Goal: Information Seeking & Learning: Learn about a topic

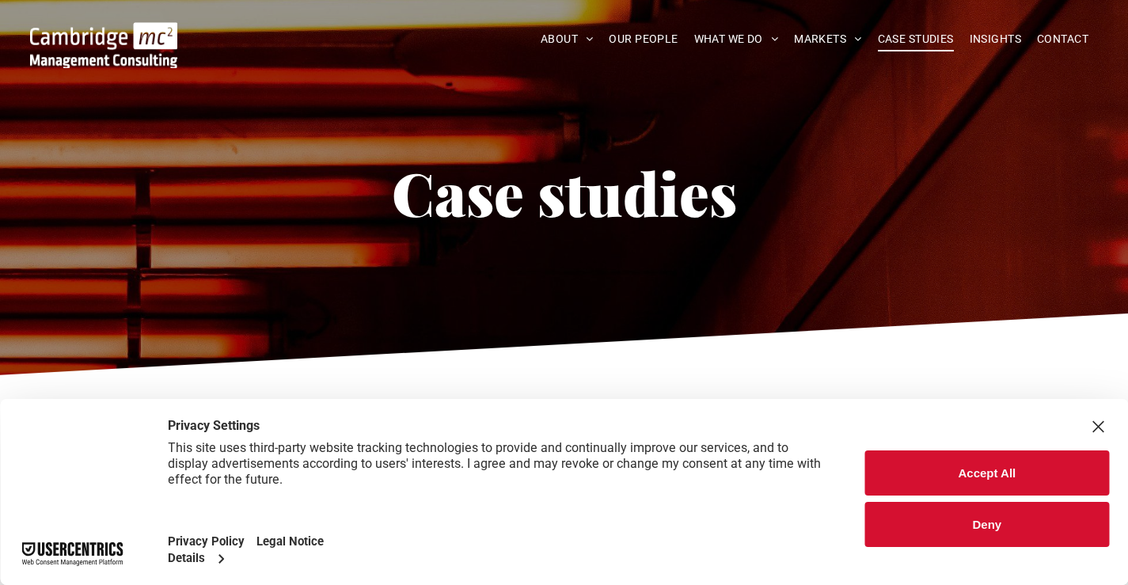
click at [996, 536] on button "Deny" at bounding box center [987, 524] width 244 height 45
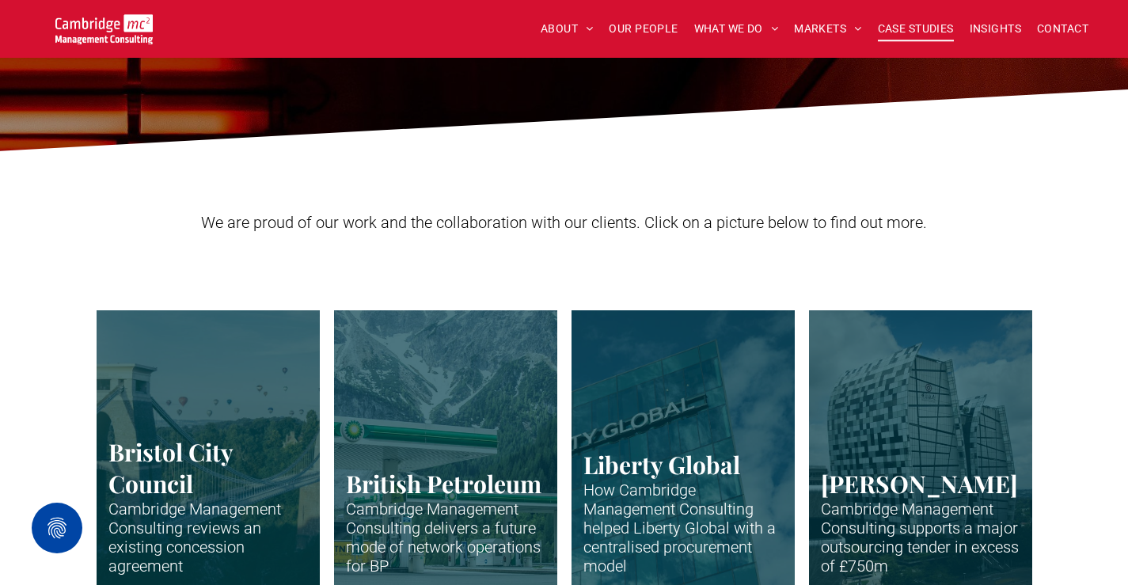
scroll to position [317, 0]
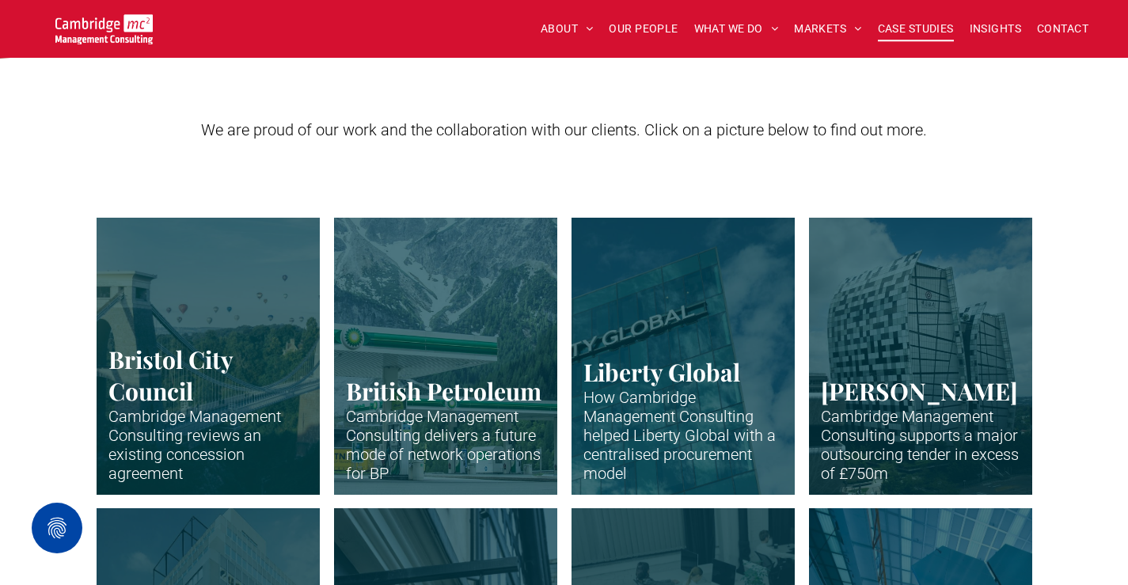
click at [197, 426] on link "Clifton suspension bridge in Bristol with many hot air balloons over the trees" at bounding box center [207, 357] width 237 height 294
click at [156, 411] on link "Clifton suspension bridge in Bristol with many hot air balloons over the trees" at bounding box center [207, 357] width 237 height 294
click at [492, 389] on link "Close up of BP petrol station" at bounding box center [445, 357] width 237 height 294
click at [629, 385] on link "Close-up of skyscraper with Liberty Global name" at bounding box center [683, 357] width 237 height 294
click at [476, 383] on link "Close up of BP petrol station" at bounding box center [445, 357] width 237 height 294
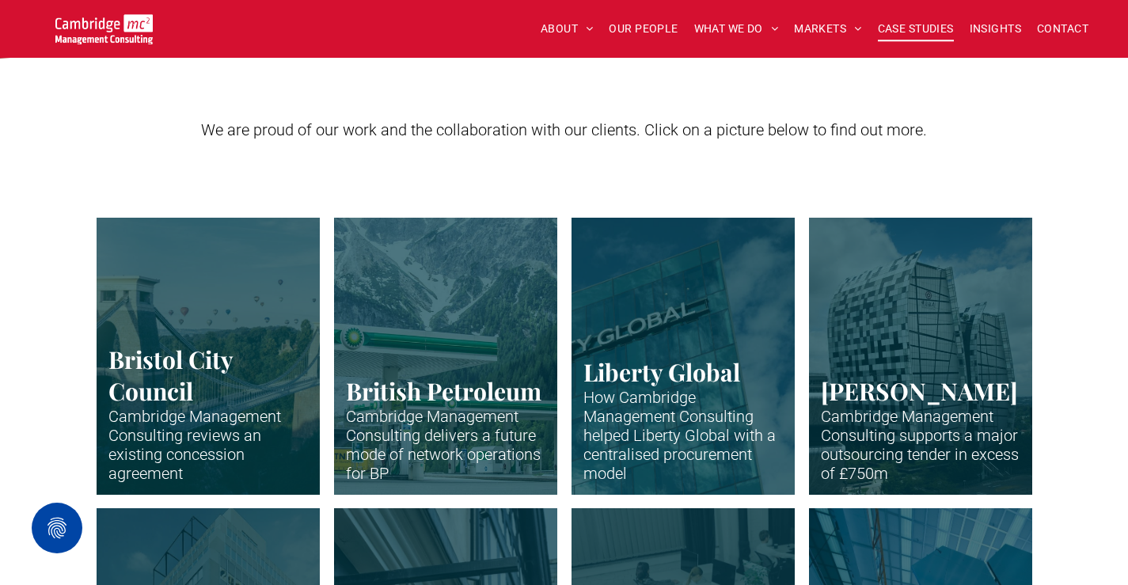
click at [640, 382] on link "Close-up of skyscraper with Liberty Global name" at bounding box center [683, 357] width 237 height 294
click at [899, 388] on link "One of the major office buildings for Norton Rose" at bounding box center [920, 357] width 237 height 294
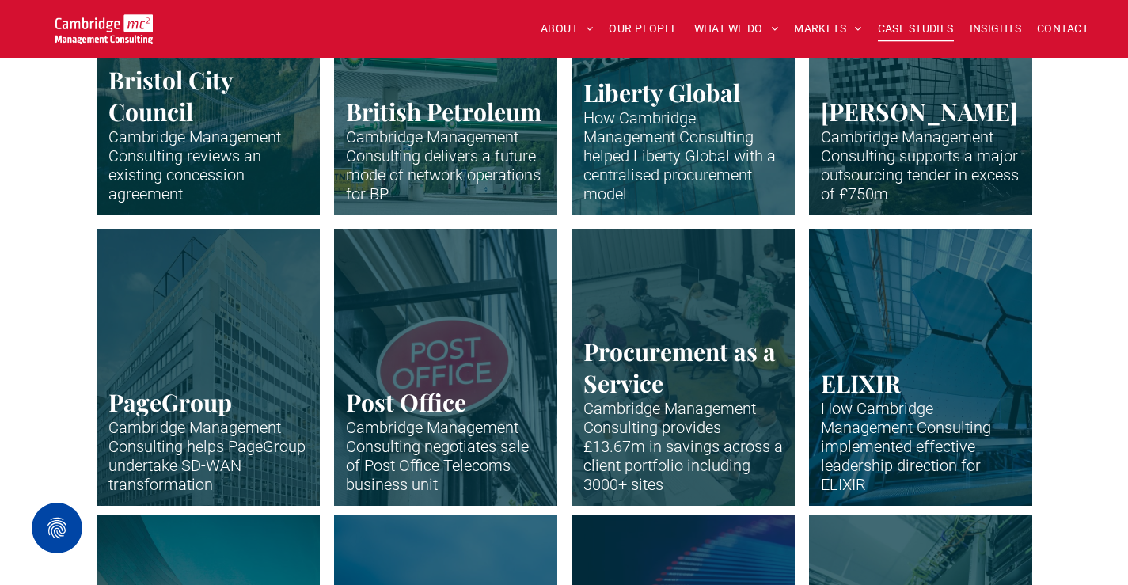
scroll to position [633, 0]
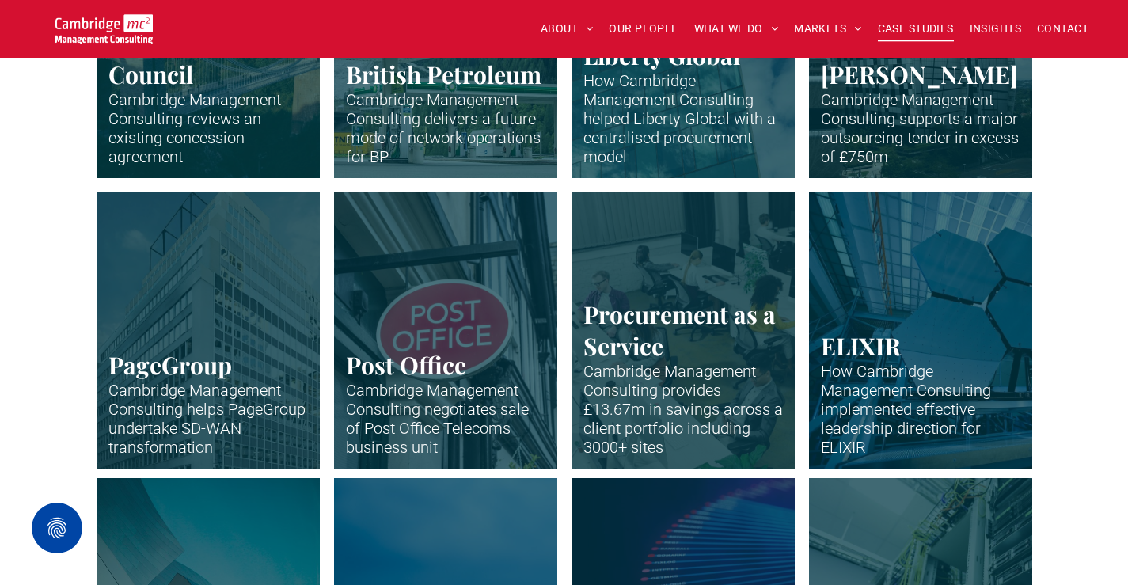
click at [211, 349] on link "Office building of PageGroup in Madison Avenue, New York" at bounding box center [207, 330] width 237 height 294
click at [637, 340] on link "Supply Chain" at bounding box center [683, 330] width 237 height 294
click at [926, 352] on link "Office building of PageGroup in Madison Avenue, New York" at bounding box center [920, 330] width 237 height 294
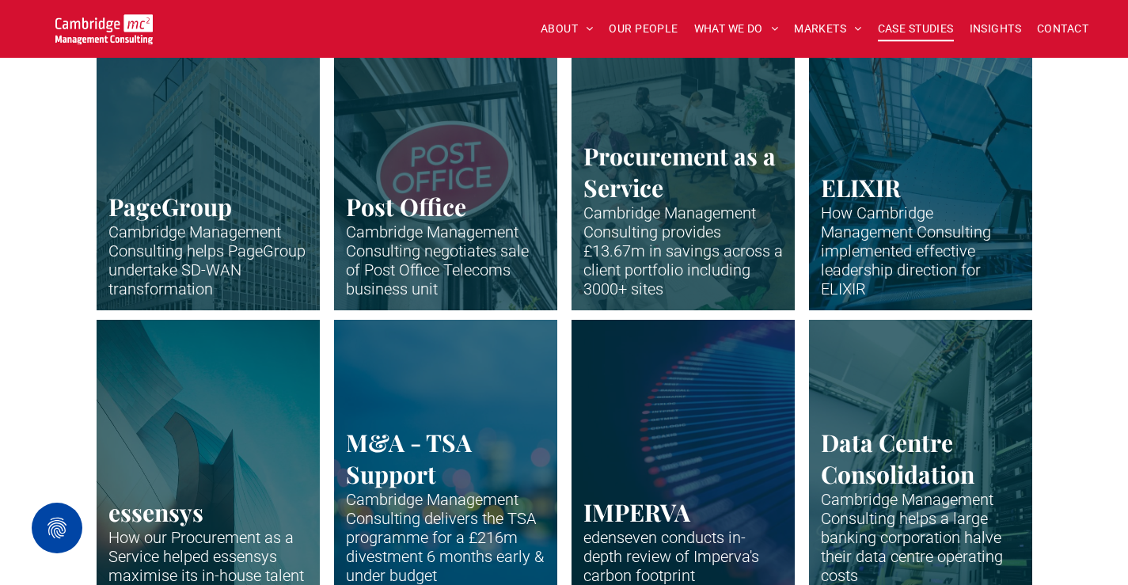
scroll to position [871, 0]
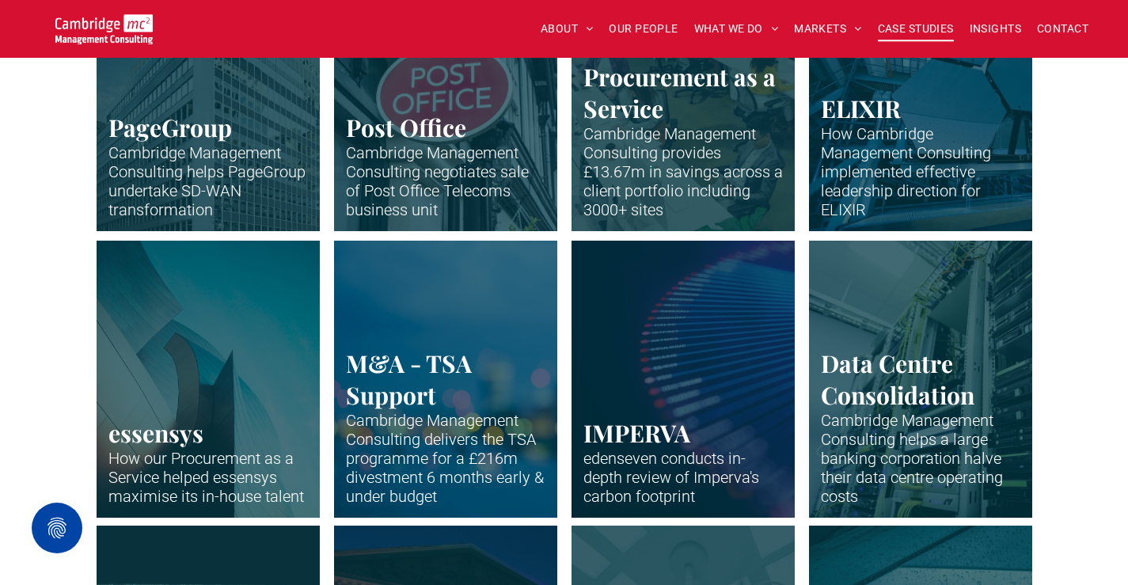
click at [245, 379] on link "Post Office logo central, hanging from a bar laterally attached to a shopfront" at bounding box center [207, 379] width 237 height 294
click at [460, 386] on link "Supply Chain" at bounding box center [445, 379] width 237 height 294
click at [619, 403] on link "Office building of PageGroup in Madison Avenue, New York" at bounding box center [683, 379] width 237 height 294
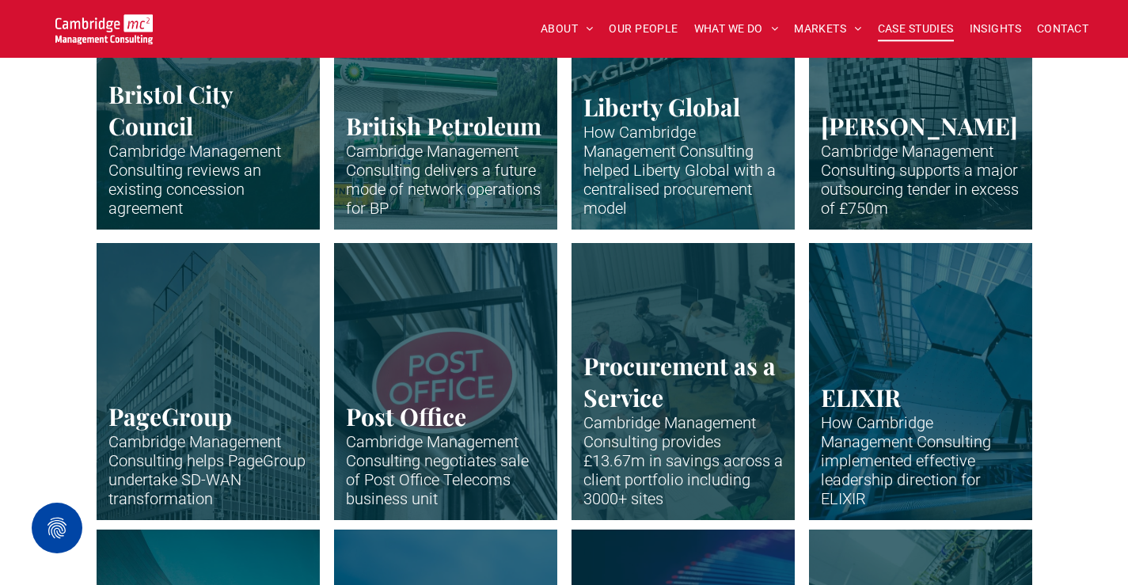
scroll to position [554, 0]
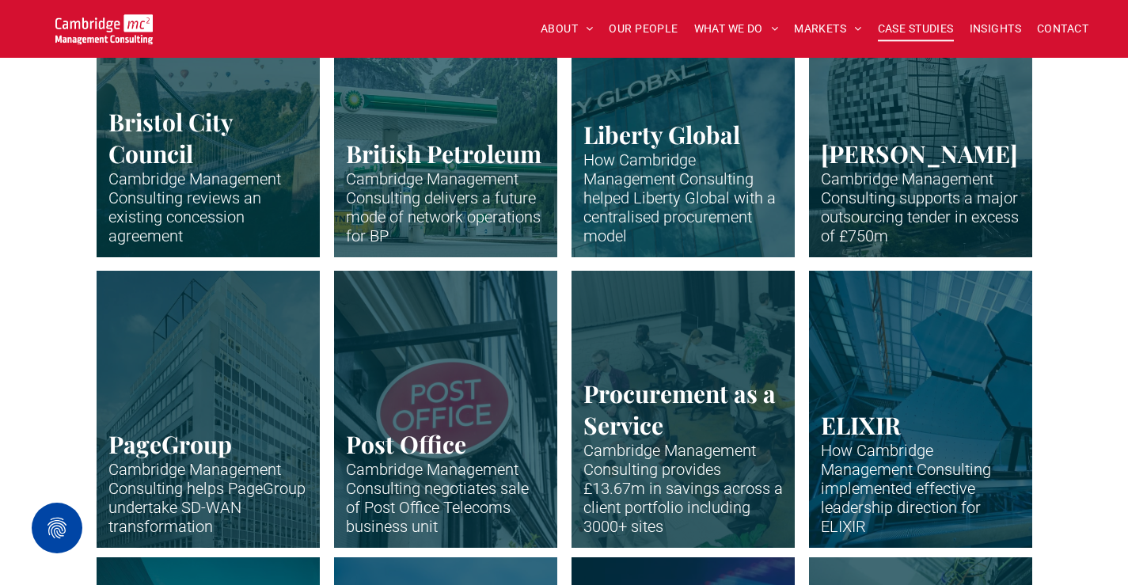
click at [728, 184] on link "Close-up of skyscraper with Liberty Global name" at bounding box center [683, 119] width 237 height 294
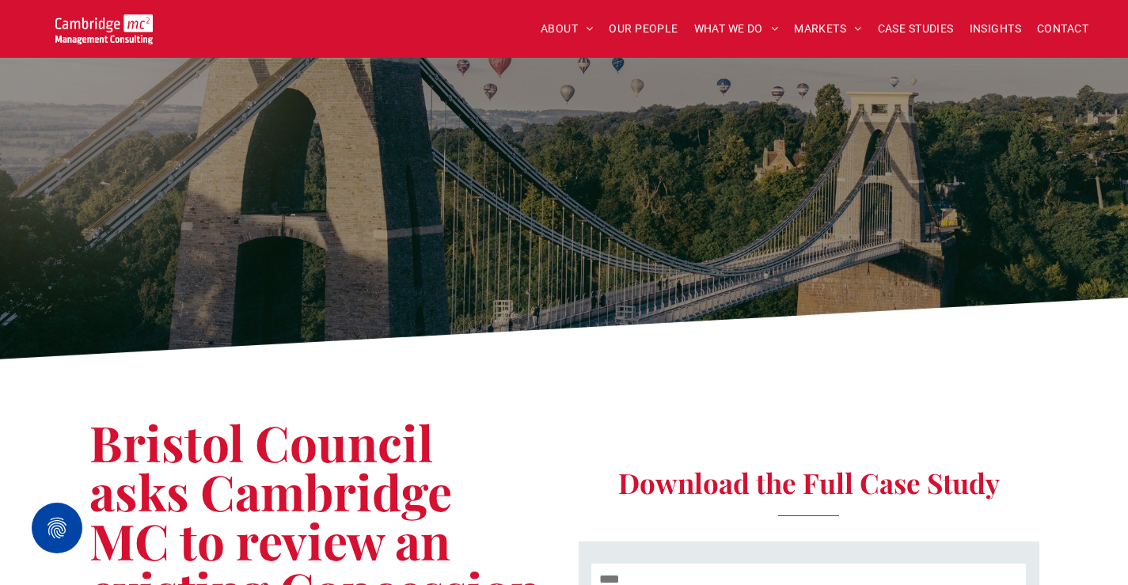
scroll to position [317, 0]
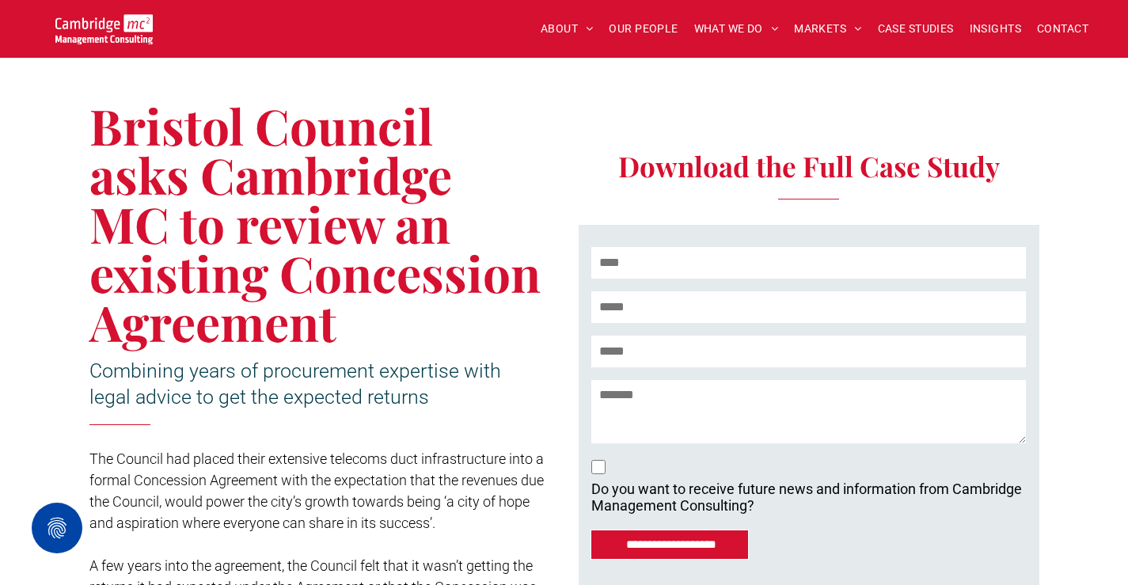
click at [292, 219] on span "Bristol Council asks Cambridge MC to review an existing Concession Agreement" at bounding box center [314, 224] width 451 height 262
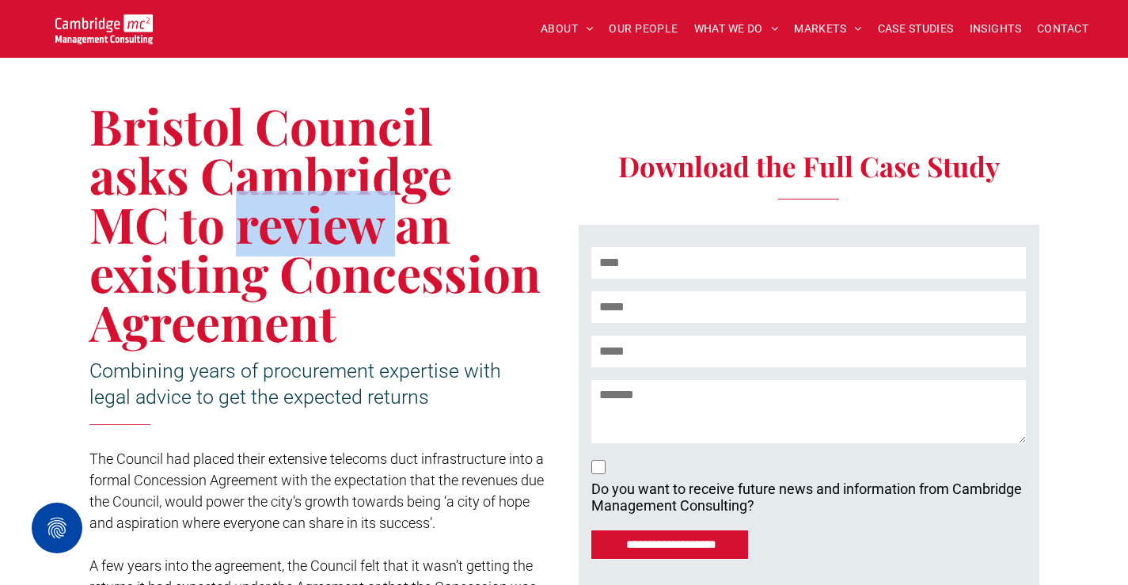
click at [292, 219] on span "Bristol Council asks Cambridge MC to review an existing Concession Agreement" at bounding box center [314, 224] width 451 height 262
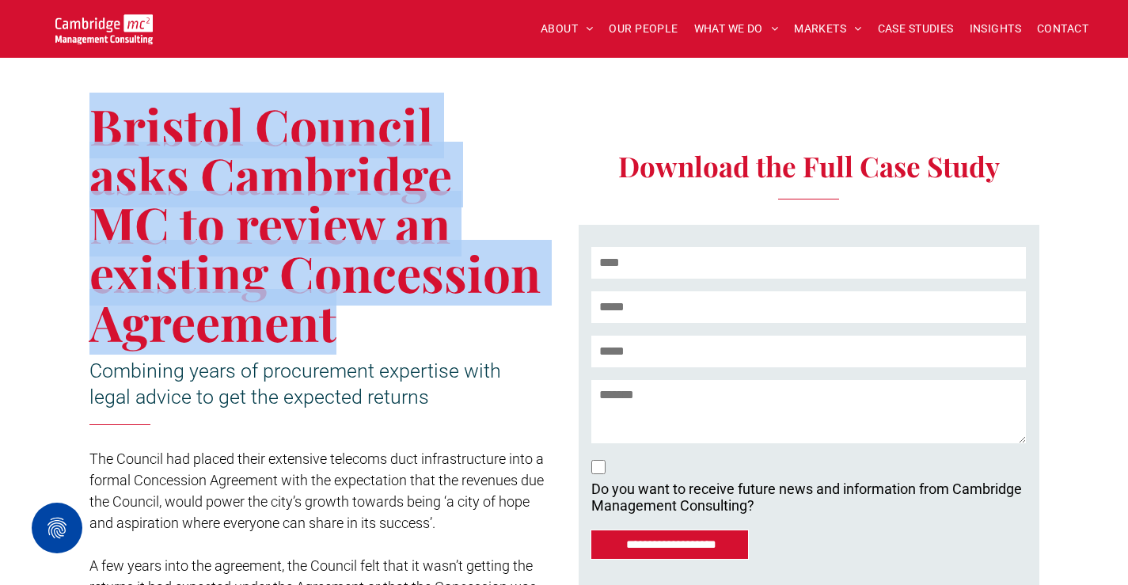
copy div "Bristol Council asks Cambridge MC to review an existing Concession Agreement"
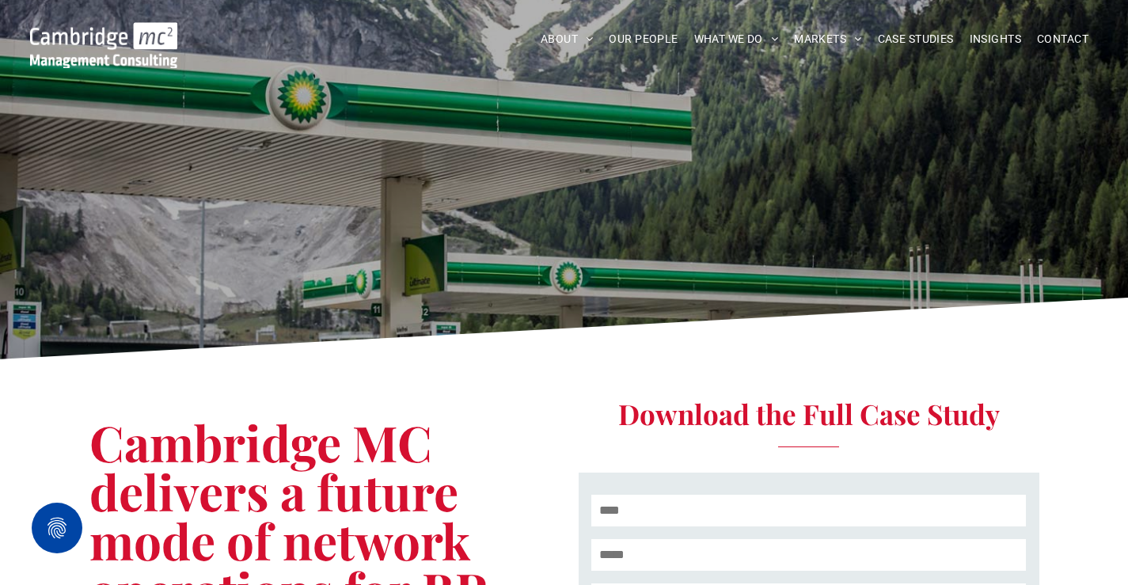
drag, startPoint x: 300, startPoint y: 402, endPoint x: 299, endPoint y: 425, distance: 23.0
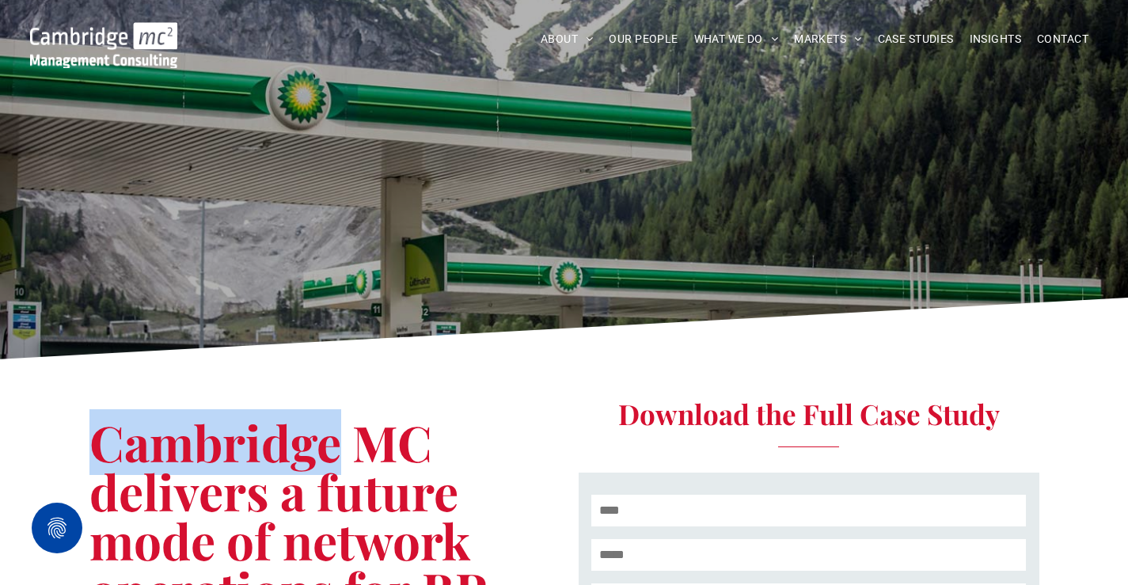
click at [299, 432] on span "Cambridge MC delivers a future mode of network operations for BP" at bounding box center [287, 515] width 397 height 213
click at [300, 434] on span "Cambridge MC delivers a future mode of network operations for BP" at bounding box center [287, 515] width 397 height 213
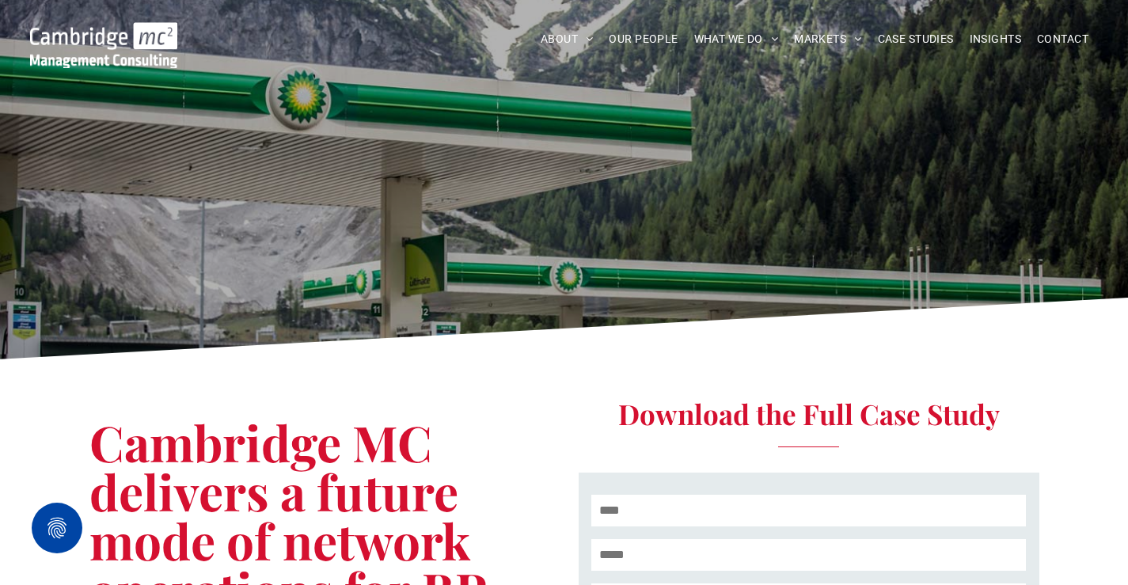
click at [321, 463] on span "Cambridge MC delivers a future mode of network operations for BP" at bounding box center [287, 515] width 397 height 213
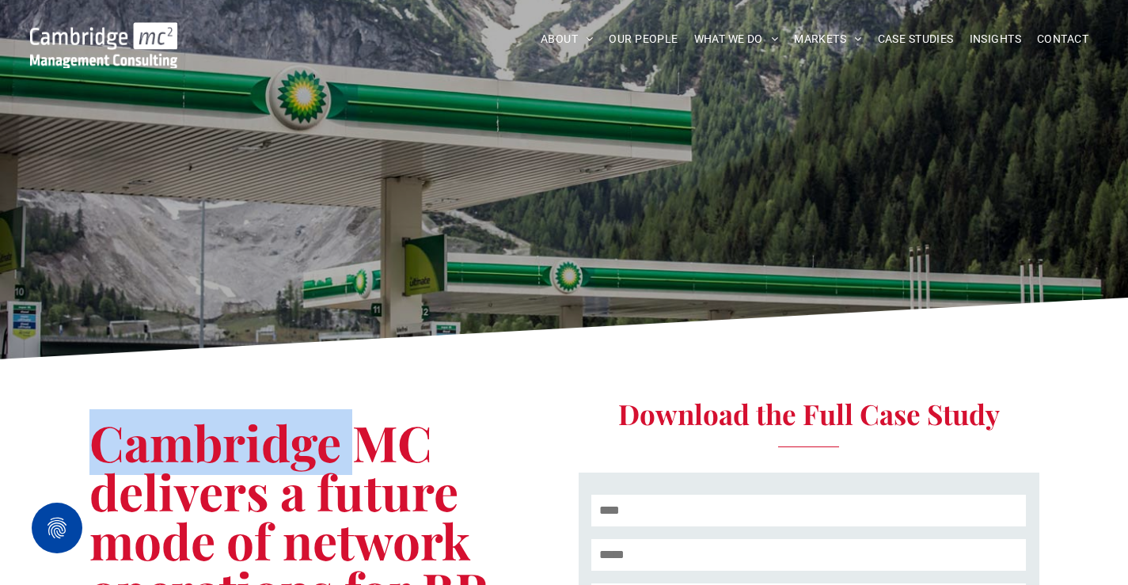
click at [321, 464] on span "Cambridge MC delivers a future mode of network operations for BP" at bounding box center [287, 515] width 397 height 213
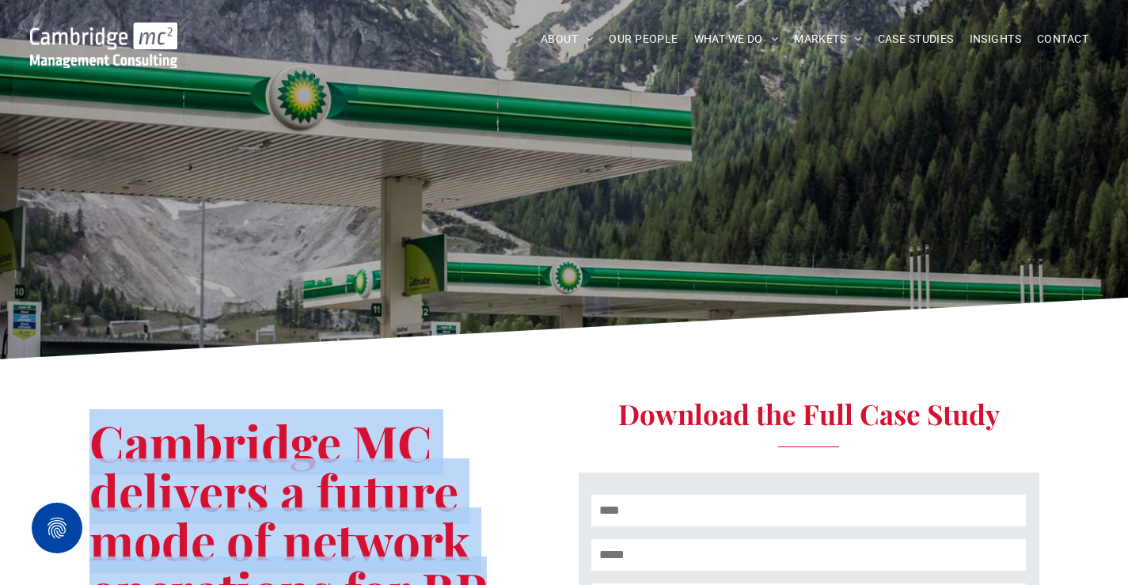
click at [321, 465] on span "Cambridge MC delivers a future mode of network operations for BP" at bounding box center [287, 515] width 397 height 213
copy div "Cambridge MC delivers a future mode of network operations for BP"
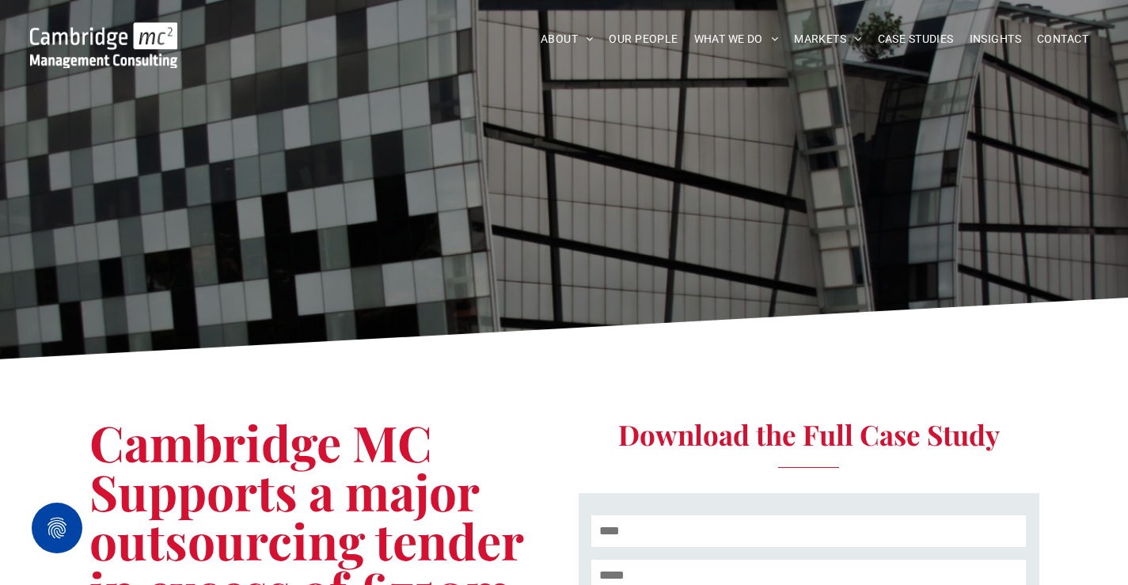
click at [243, 513] on span "Cambridge MC Supports a major outsourcing tender in excess of £750m" at bounding box center [306, 515] width 434 height 213
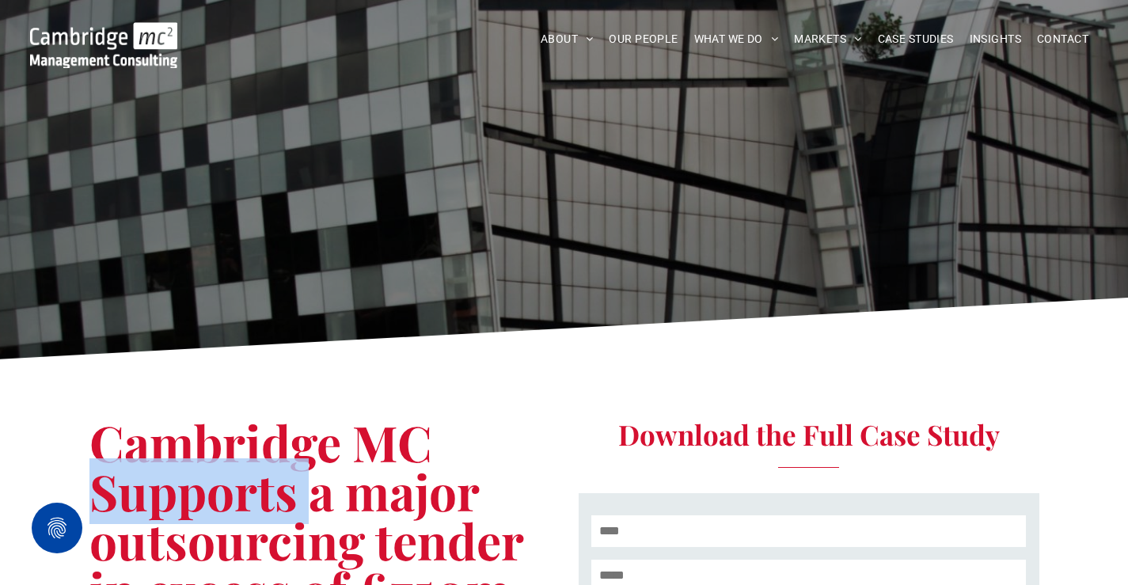
click at [243, 513] on span "Cambridge MC Supports a major outsourcing tender in excess of £750m" at bounding box center [306, 515] width 434 height 213
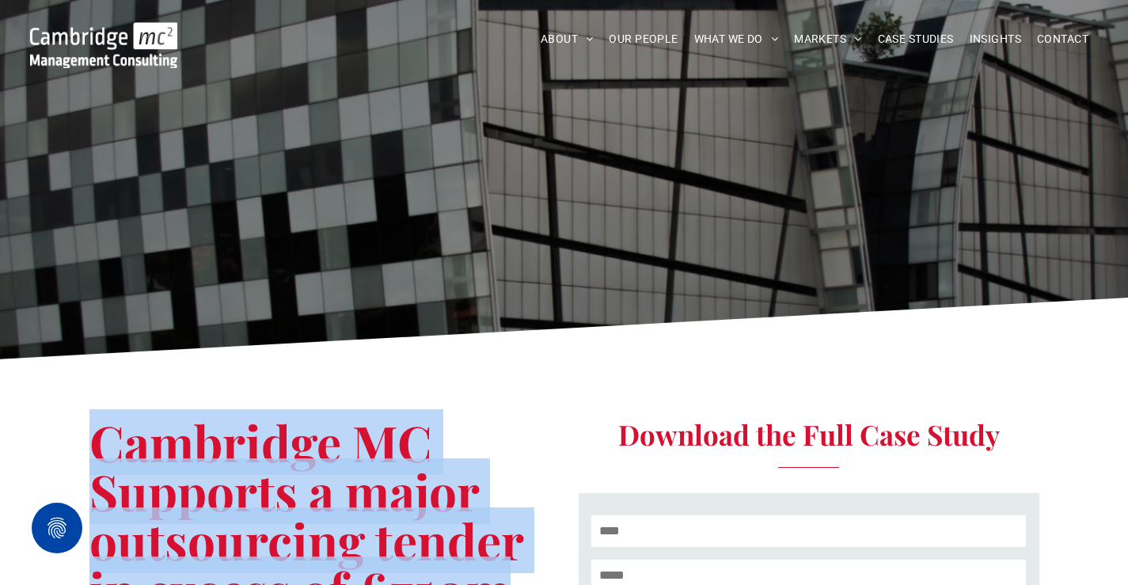
click at [243, 513] on span "Cambridge MC Supports a major outsourcing tender in excess of £750m" at bounding box center [306, 515] width 434 height 213
copy div "Cambridge MC Supports a major outsourcing tender in excess of £750m"
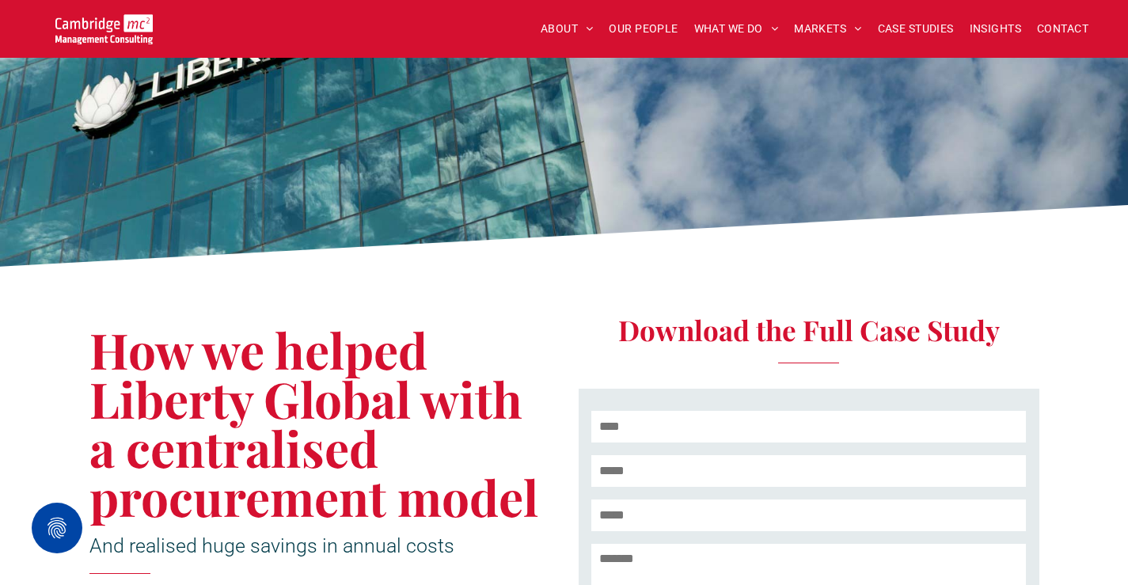
scroll to position [238, 0]
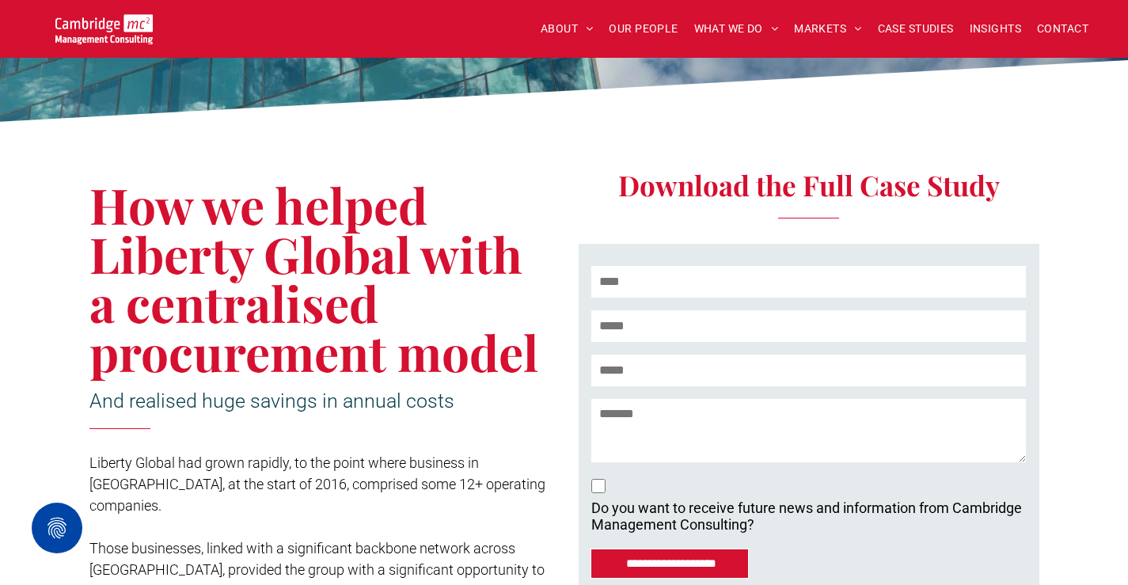
click at [223, 270] on span "How we helped Liberty Global with a centralised procurement model" at bounding box center [313, 278] width 449 height 213
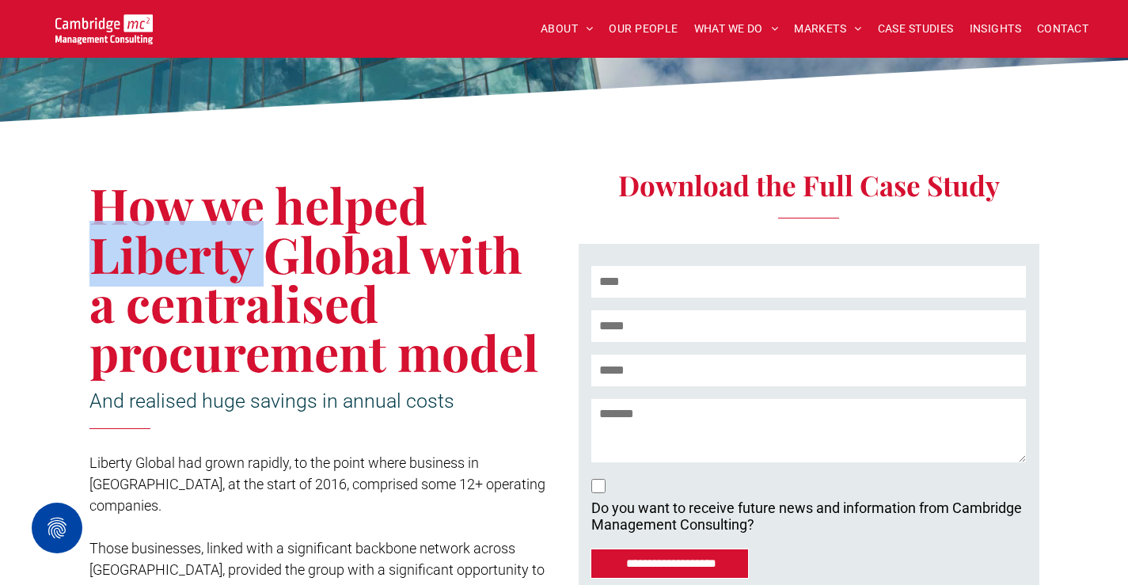
click at [223, 270] on span "How we helped Liberty Global with a centralised procurement model" at bounding box center [313, 278] width 449 height 213
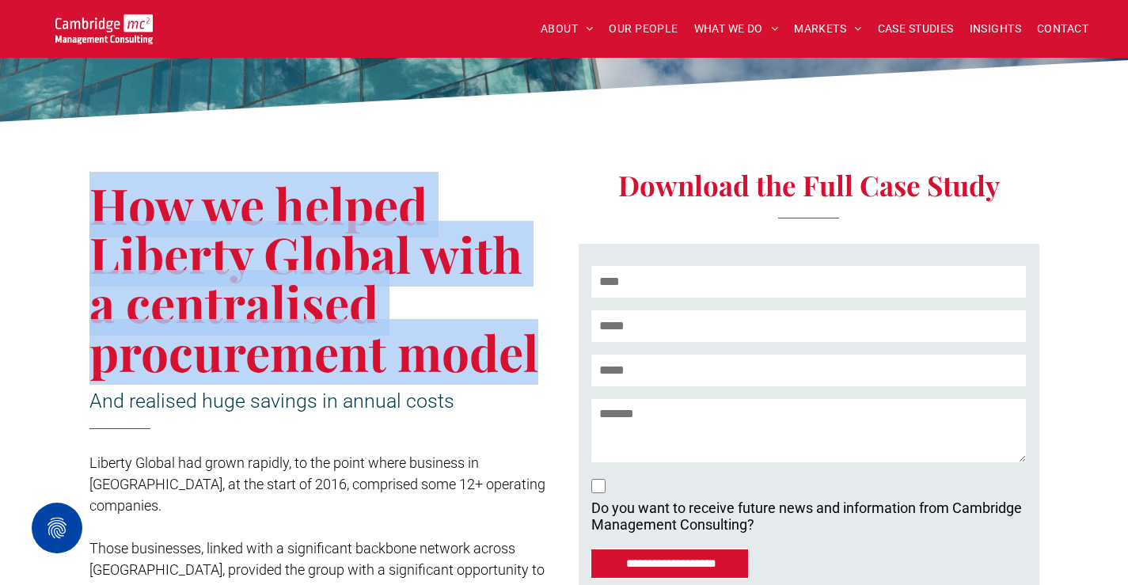
copy div "How we helped Liberty Global with a centralised procurement model"
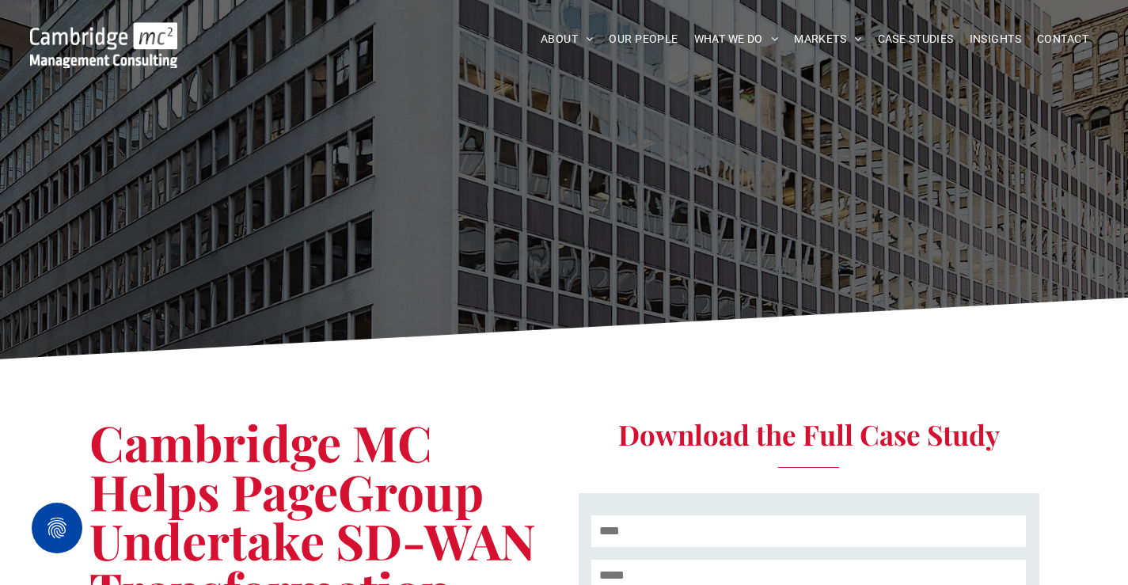
click at [310, 473] on span "Cambridge MC Helps PageGroup Undertake SD-WAN Transformation" at bounding box center [312, 515] width 447 height 213
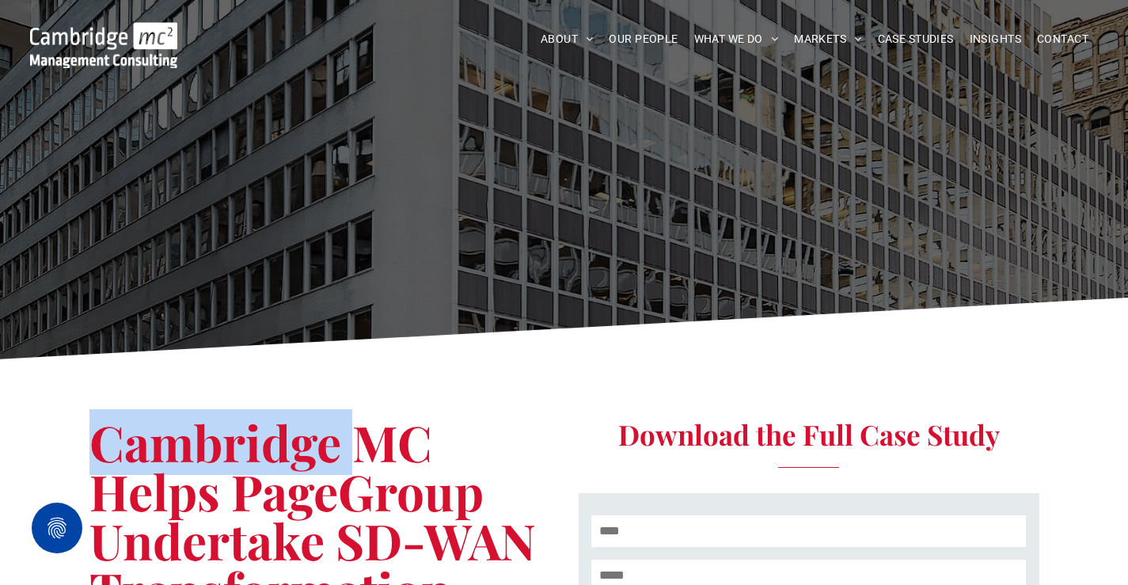
click at [310, 473] on span "Cambridge MC Helps PageGroup Undertake SD-WAN Transformation" at bounding box center [312, 515] width 447 height 213
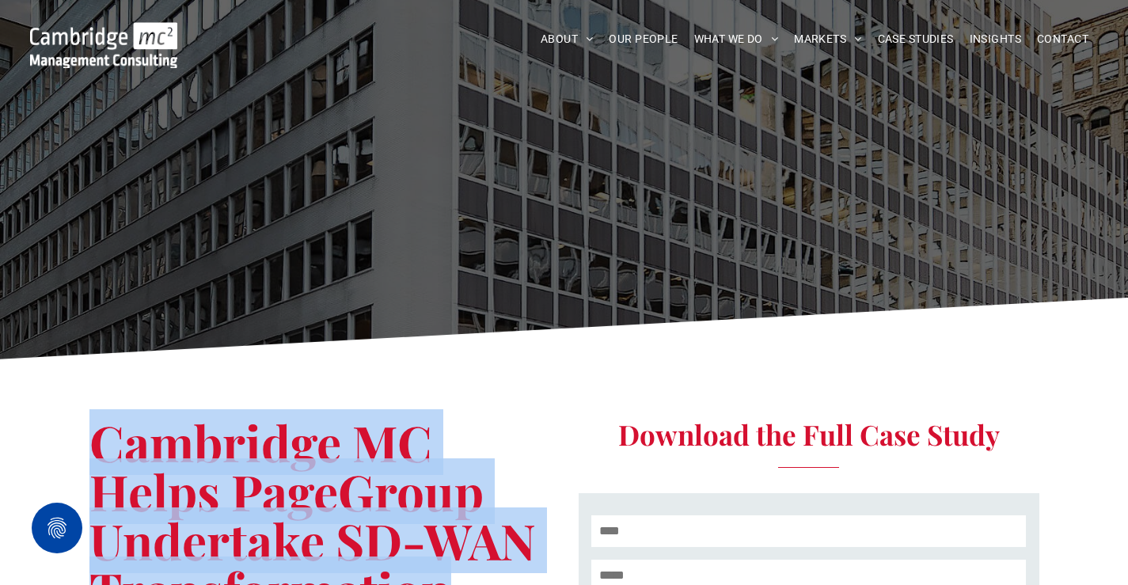
click at [310, 473] on span "Cambridge MC Helps PageGroup Undertake SD-WAN Transformation" at bounding box center [312, 515] width 447 height 213
copy div "Cambridge MC Helps PageGroup Undertake SD-WAN Transformation"
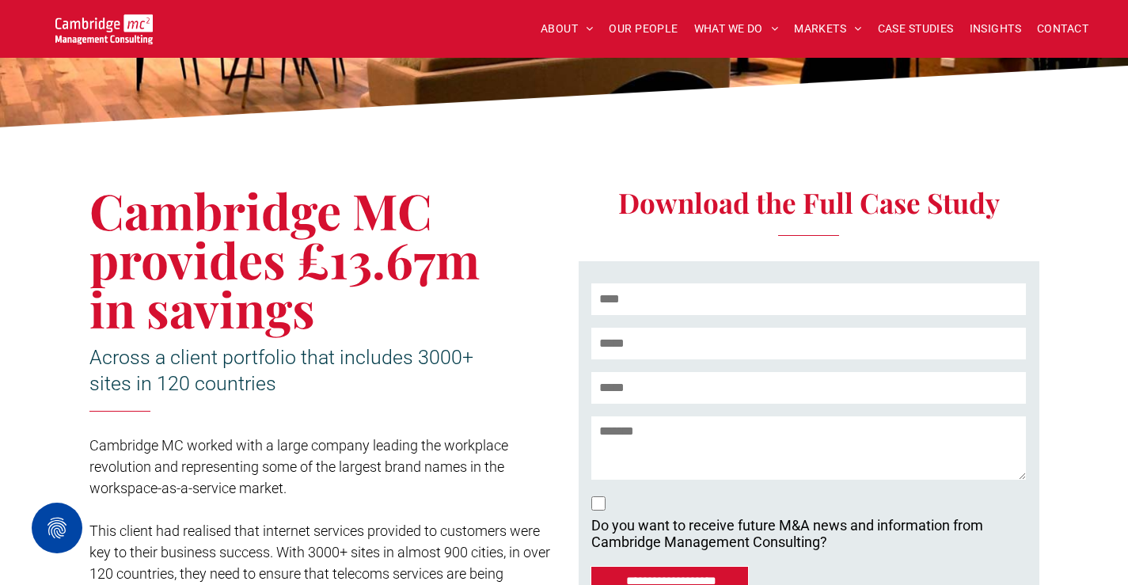
scroll to position [238, 0]
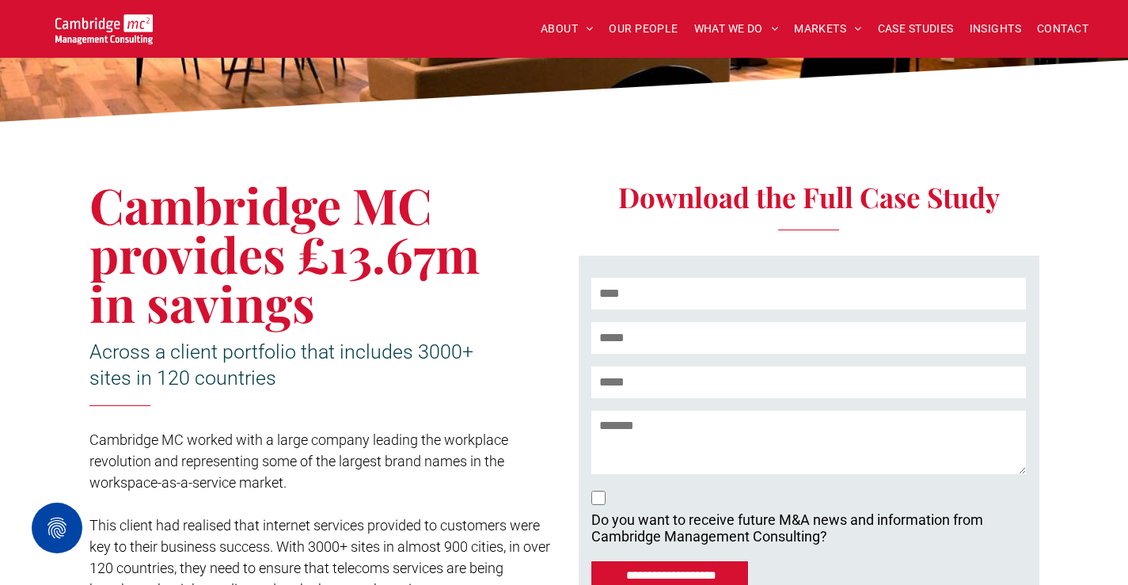
click at [296, 246] on span "Cambridge MC provides £13.67m in savings" at bounding box center [284, 254] width 390 height 164
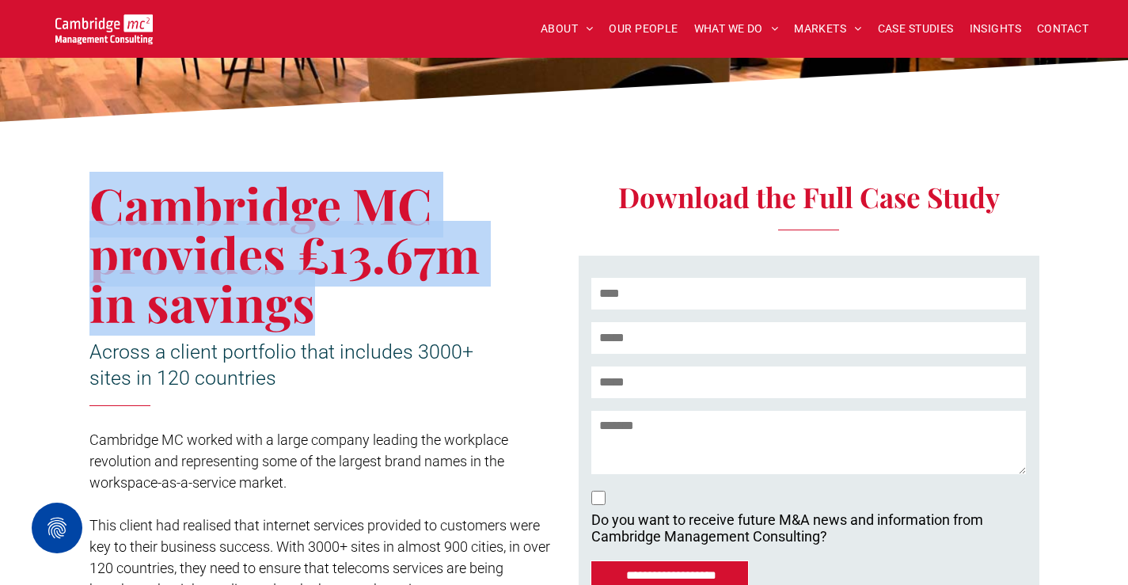
click at [296, 246] on span "Cambridge MC provides £13.67m in savings" at bounding box center [284, 254] width 390 height 164
copy div "Cambridge MC provides £13.67m in savings"
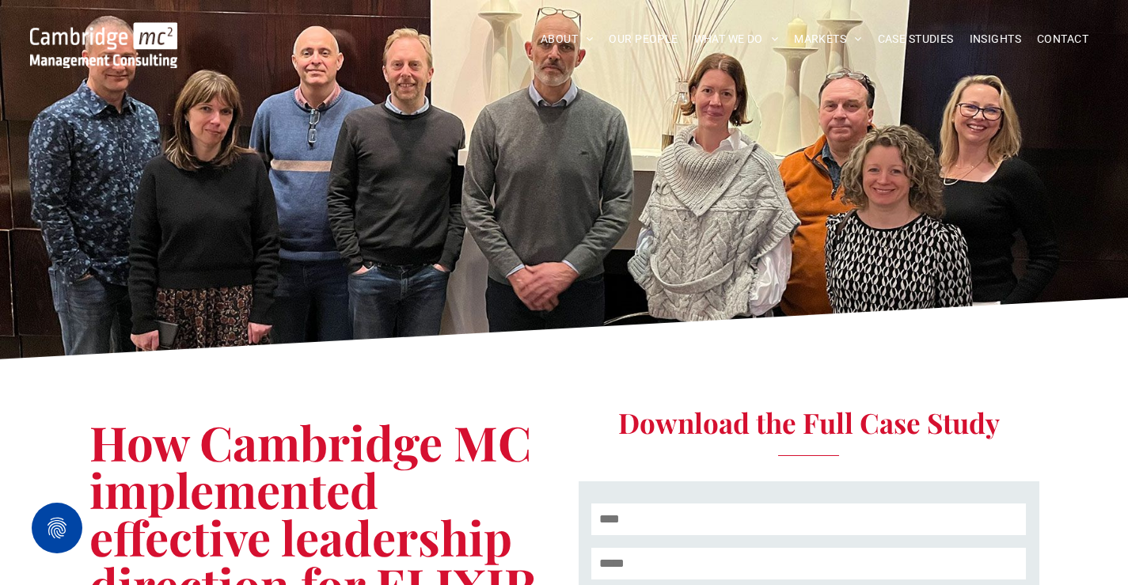
click at [222, 424] on span "How Cambridge MC implemented effective leadership direction for ELIXIR" at bounding box center [313, 513] width 448 height 206
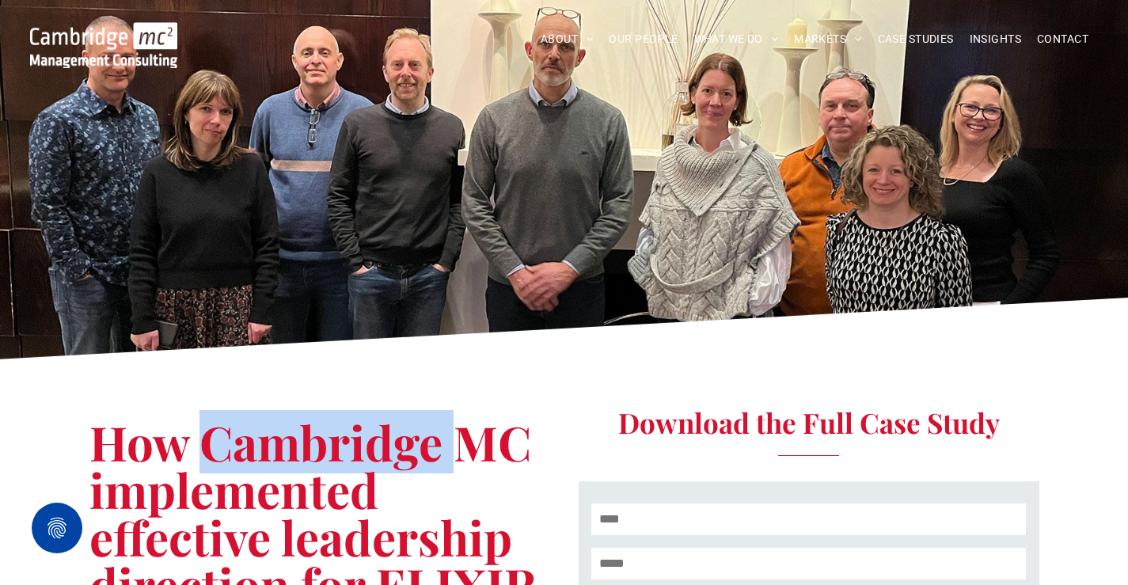
click at [222, 424] on span "How Cambridge MC implemented effective leadership direction for ELIXIR" at bounding box center [313, 513] width 448 height 206
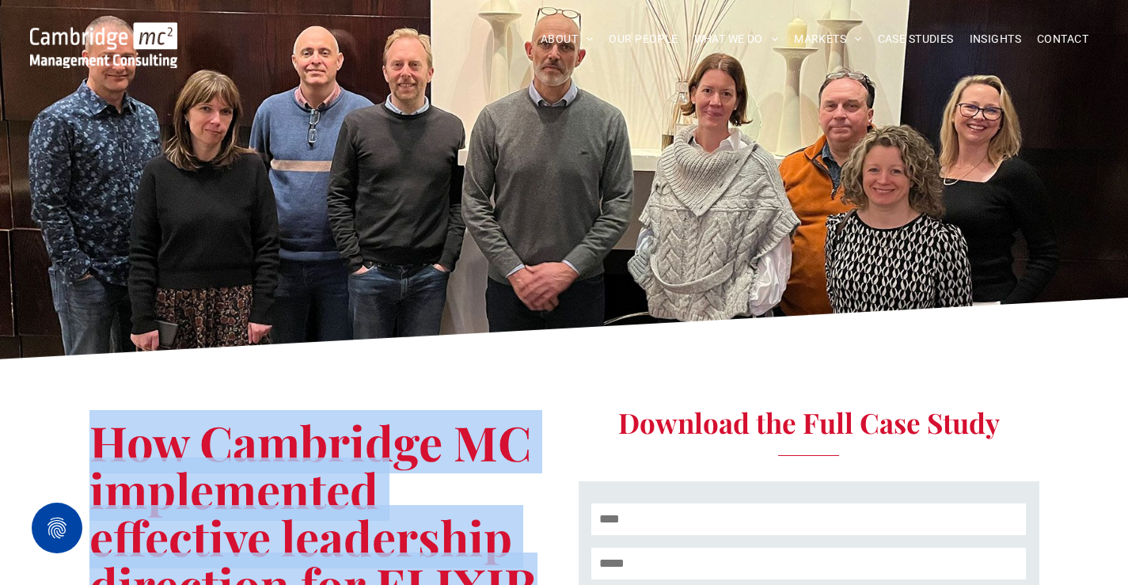
click at [222, 424] on span "How Cambridge MC implemented effective leadership direction for ELIXIR" at bounding box center [313, 513] width 448 height 206
copy div "How Cambridge MC implemented effective leadership direction for ELIXIR"
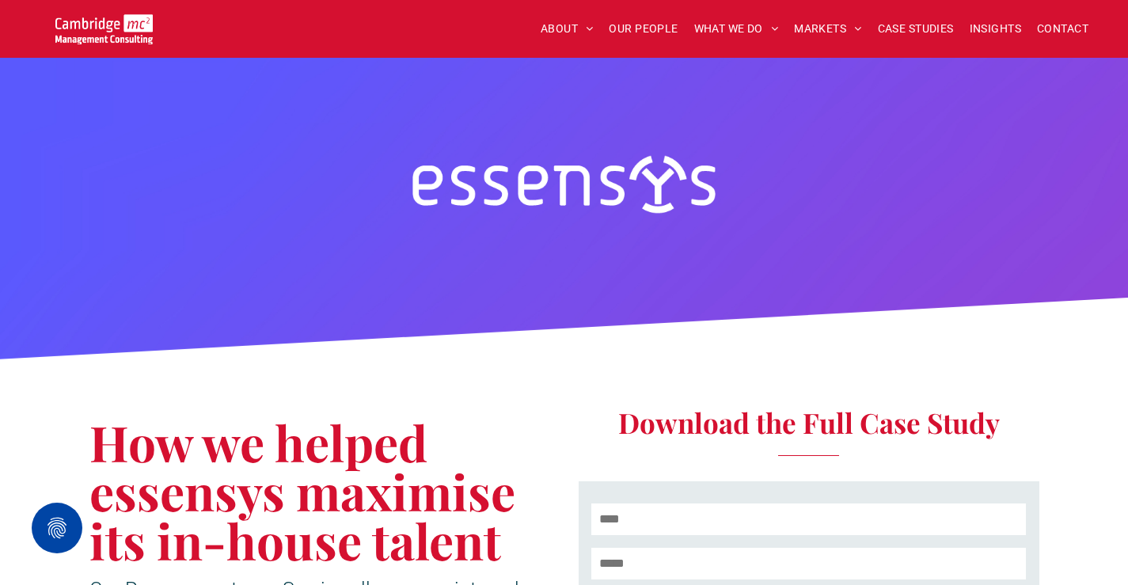
scroll to position [238, 0]
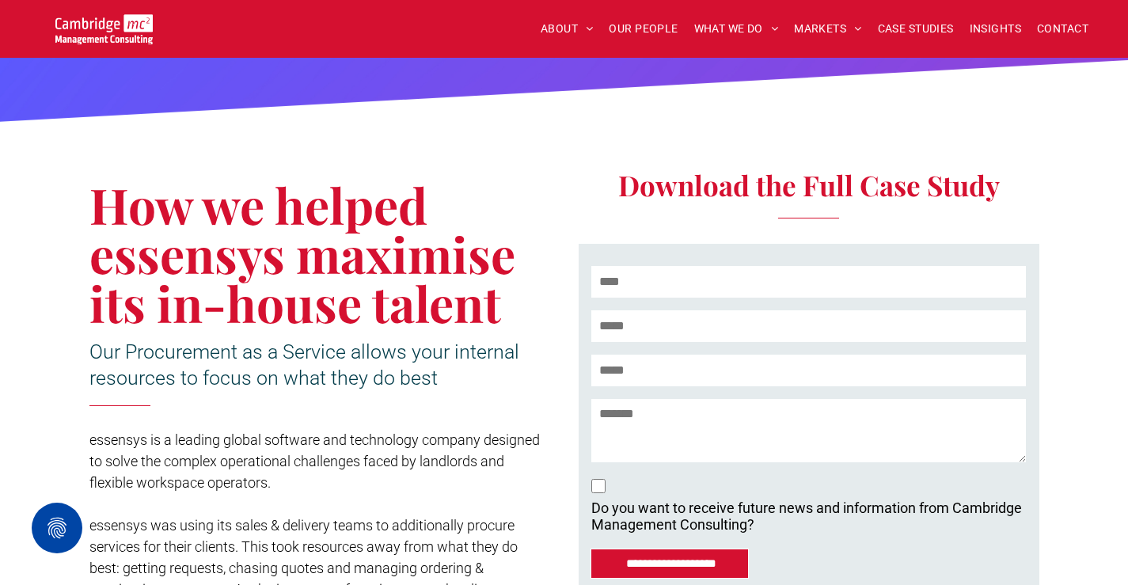
click at [286, 308] on span "How we helped essensys maximise its in-house talent" at bounding box center [302, 254] width 426 height 164
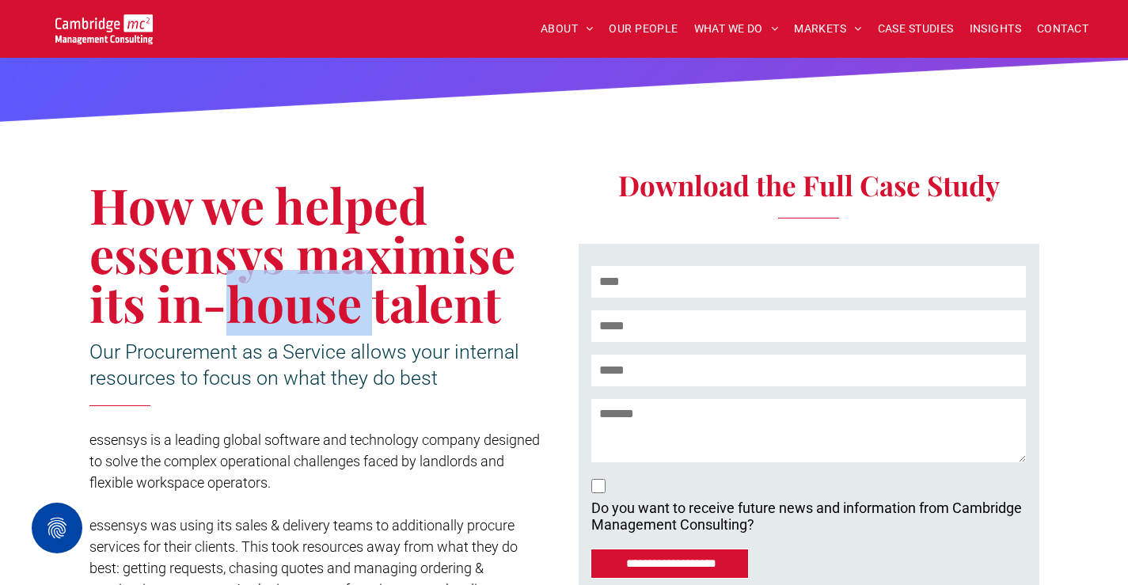
click at [286, 308] on span "How we helped essensys maximise its in-house talent" at bounding box center [302, 254] width 426 height 164
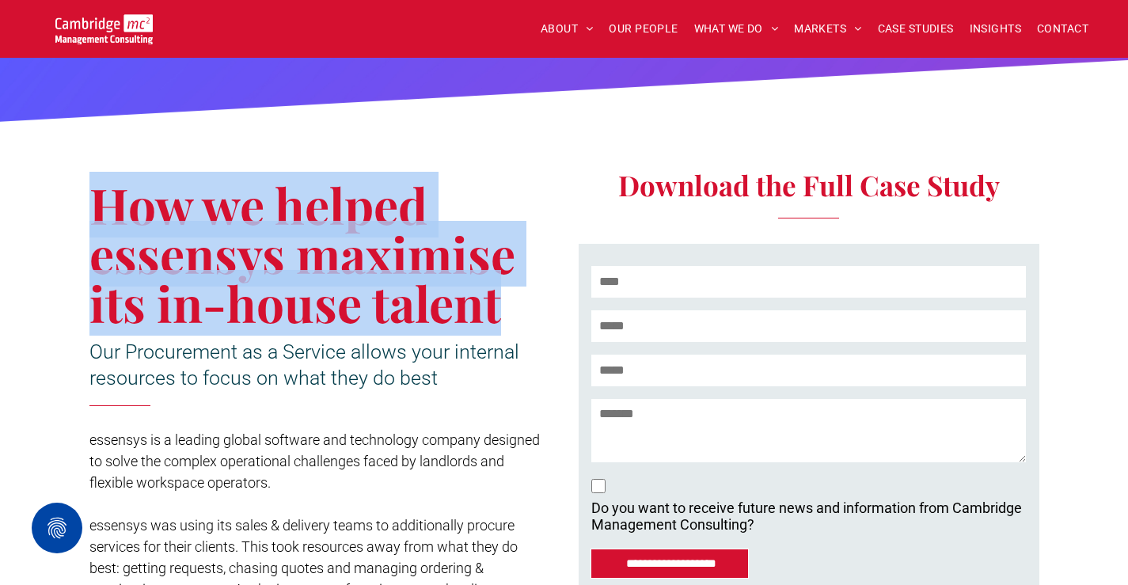
click at [286, 308] on span "How we helped essensys maximise its in-house talent" at bounding box center [302, 254] width 426 height 164
copy div "How we helped essensys maximise its in-house talent"
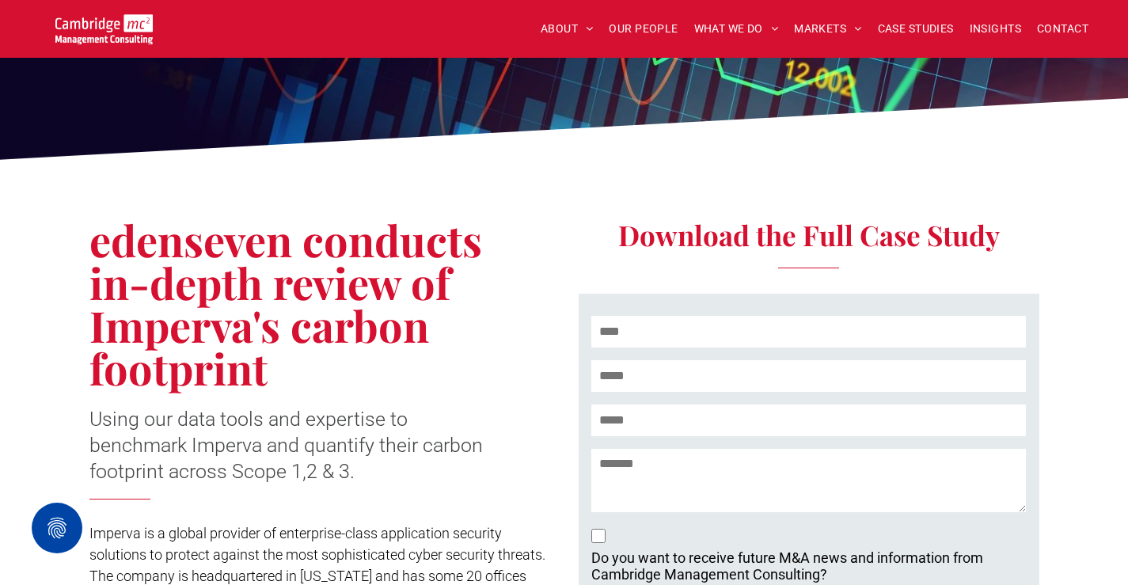
scroll to position [238, 0]
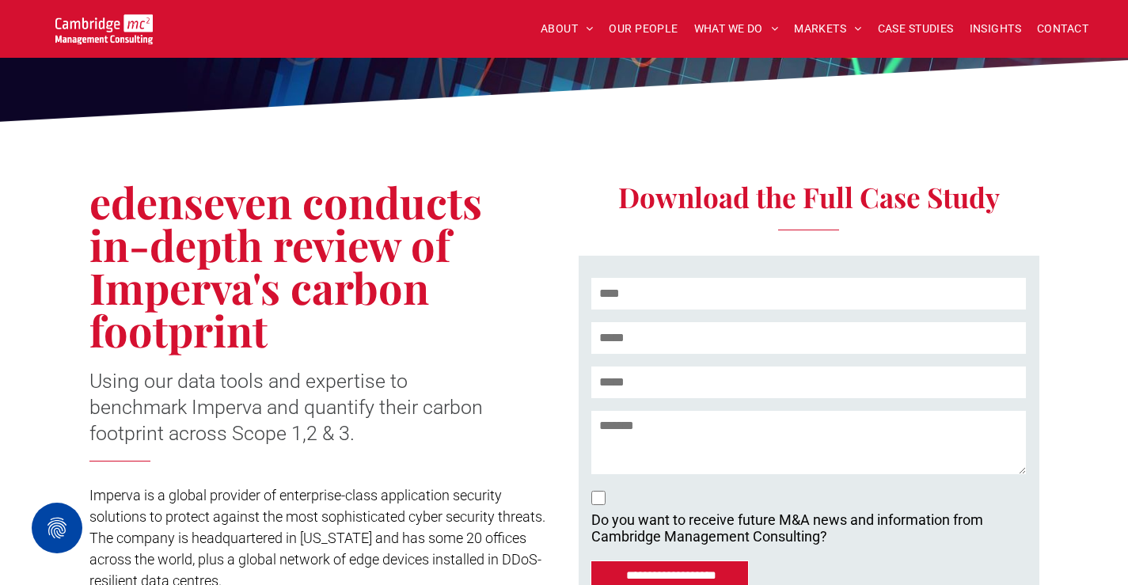
click at [325, 283] on span "edenseven conducts in-depth review of Imperva's carbon footprint" at bounding box center [285, 265] width 393 height 185
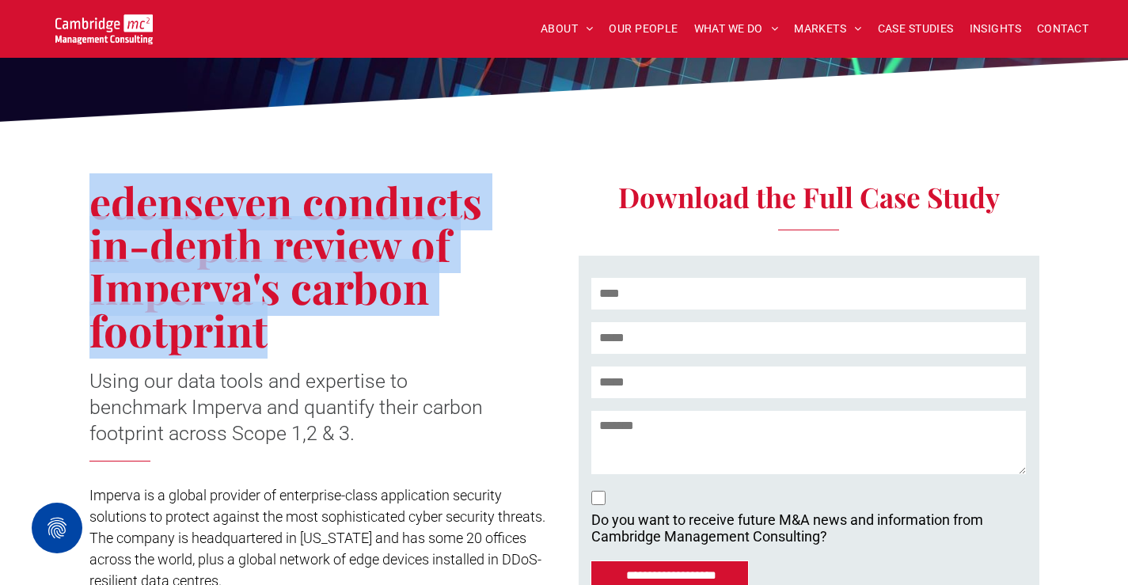
click at [325, 283] on span "edenseven conducts in-depth review of Imperva's carbon footprint" at bounding box center [285, 265] width 393 height 185
copy div "edenseven conducts in-depth review of Imperva's carbon footprint"
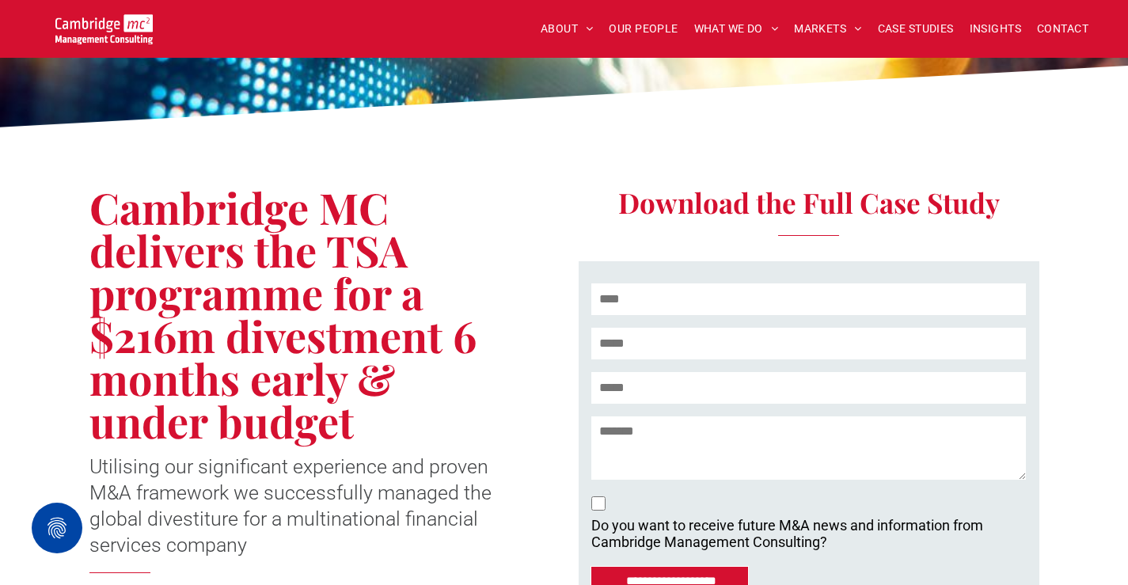
scroll to position [238, 0]
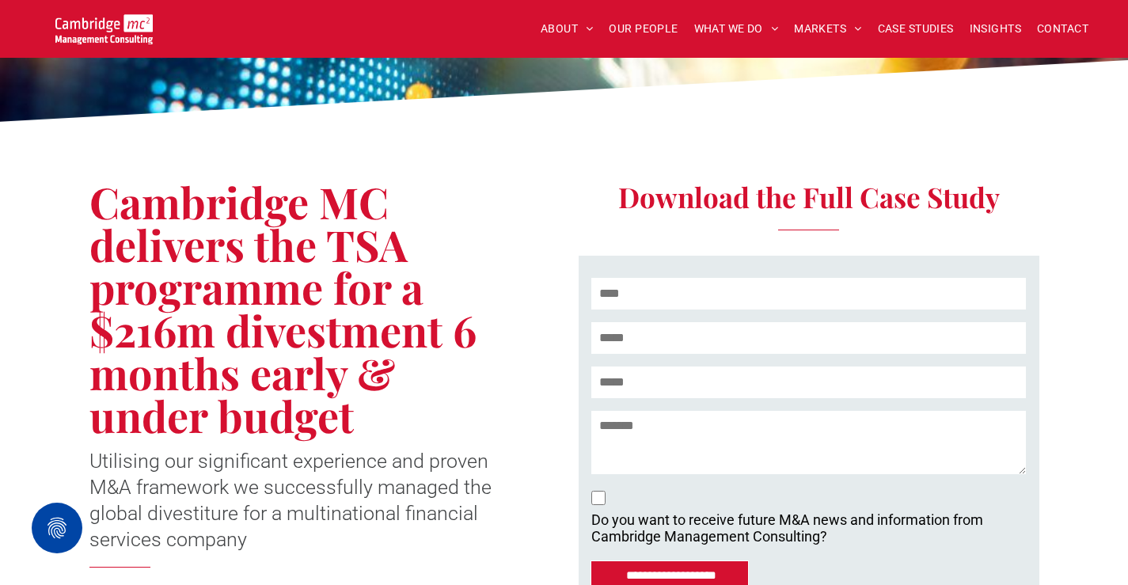
click at [225, 315] on span "Cambridge MC delivers the TSA programme for a $216m divestment 6 months early &…" at bounding box center [282, 308] width 387 height 271
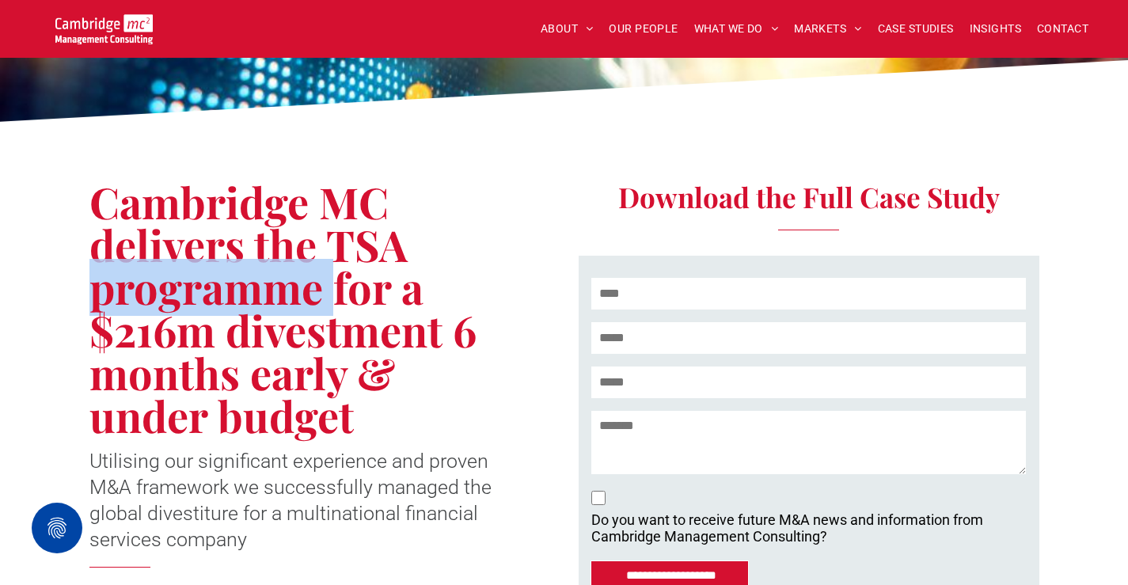
click at [225, 315] on span "Cambridge MC delivers the TSA programme for a $216m divestment 6 months early &…" at bounding box center [282, 308] width 387 height 271
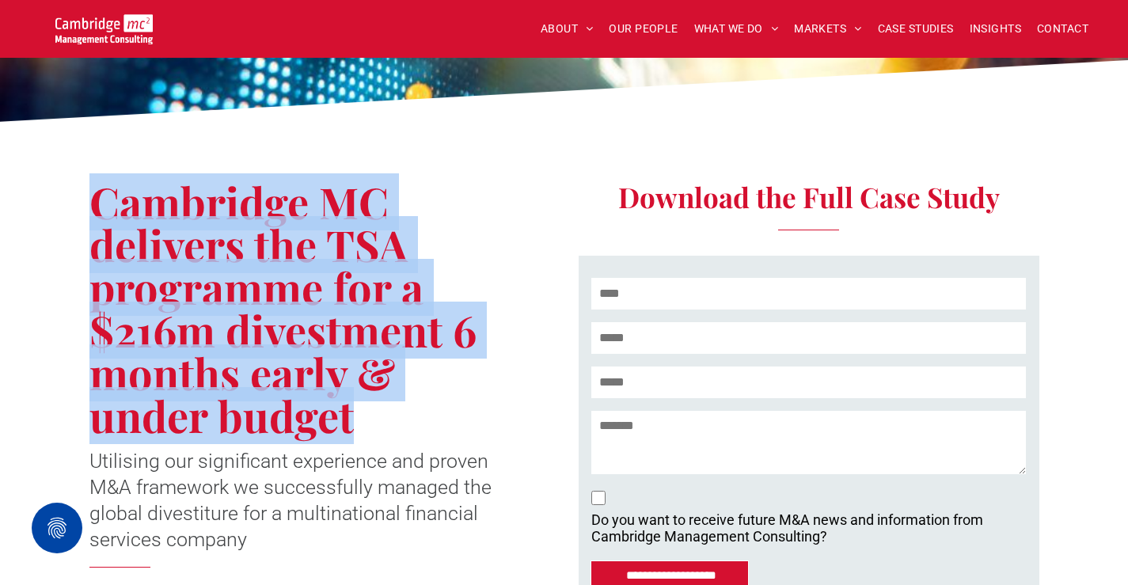
click at [225, 315] on span "Cambridge MC delivers the TSA programme for a $216m divestment 6 months early &…" at bounding box center [282, 308] width 387 height 271
copy div "Cambridge MC delivers the TSA programme for a $216m divestment 6 months early &…"
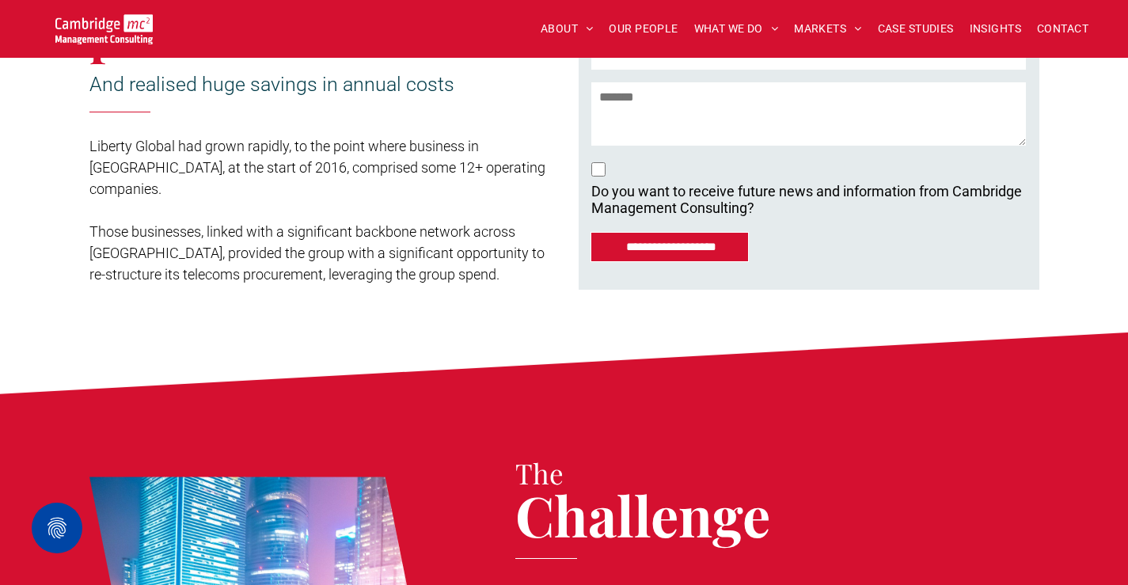
scroll to position [633, 0]
